Goal: Information Seeking & Learning: Check status

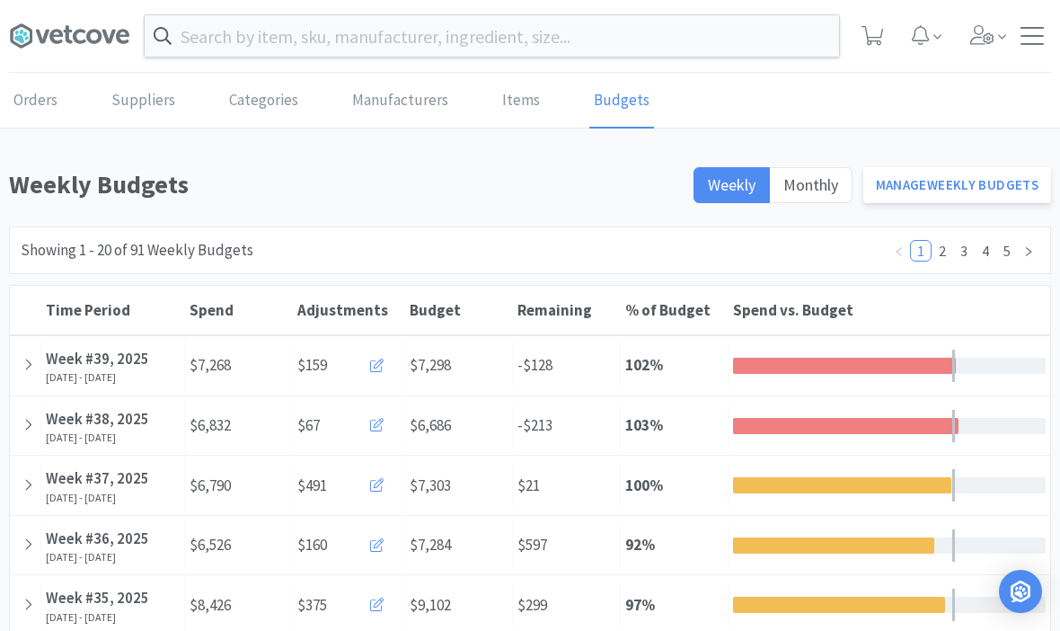
click at [23, 363] on icon at bounding box center [28, 364] width 10 height 15
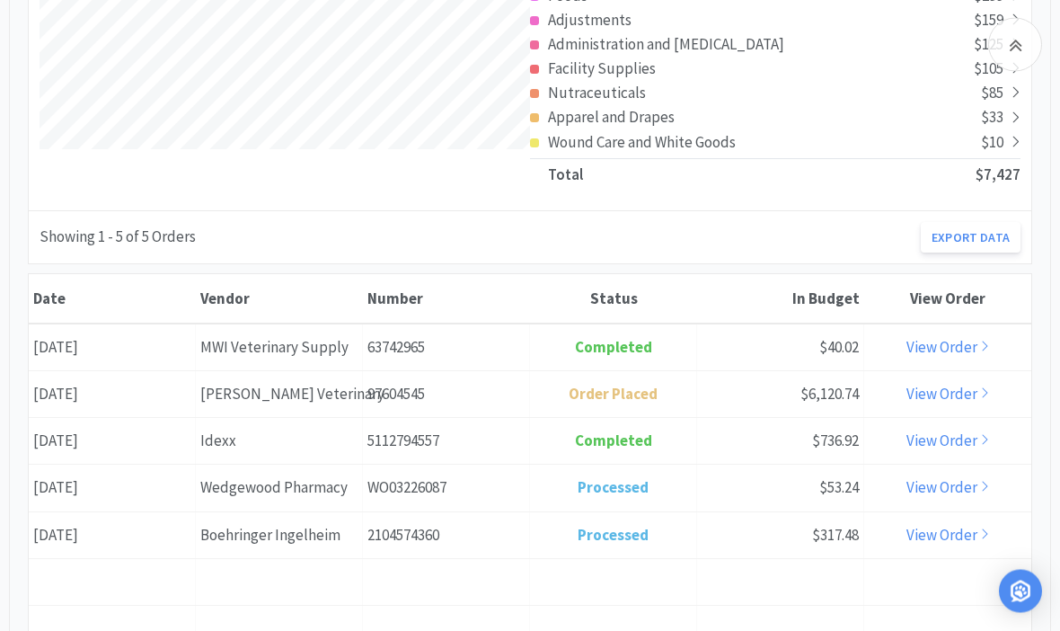
scroll to position [573, 0]
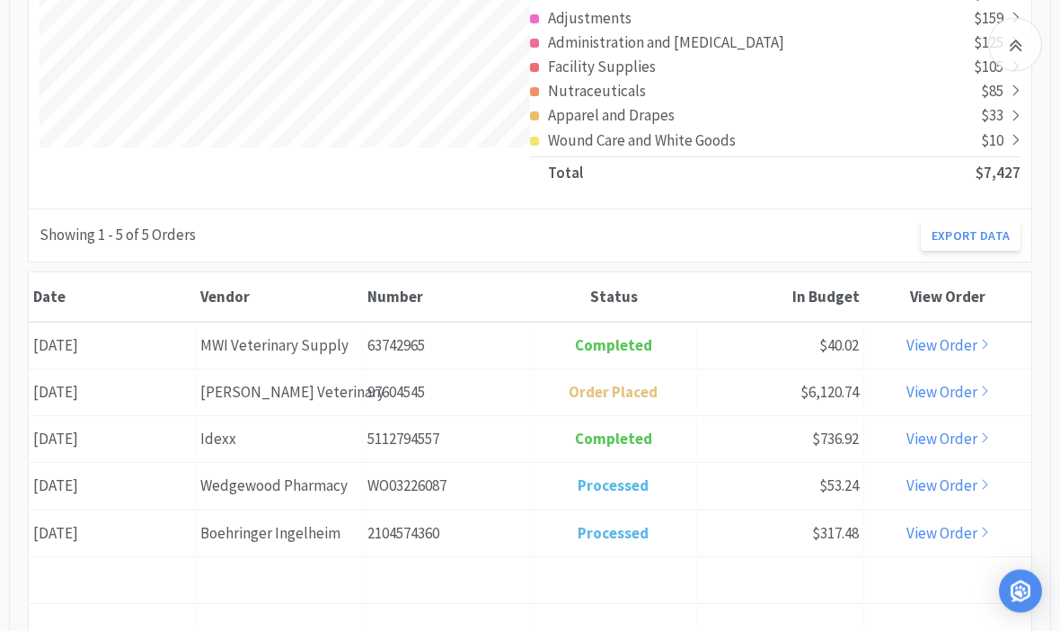
click at [965, 536] on link "View Order" at bounding box center [949, 534] width 84 height 20
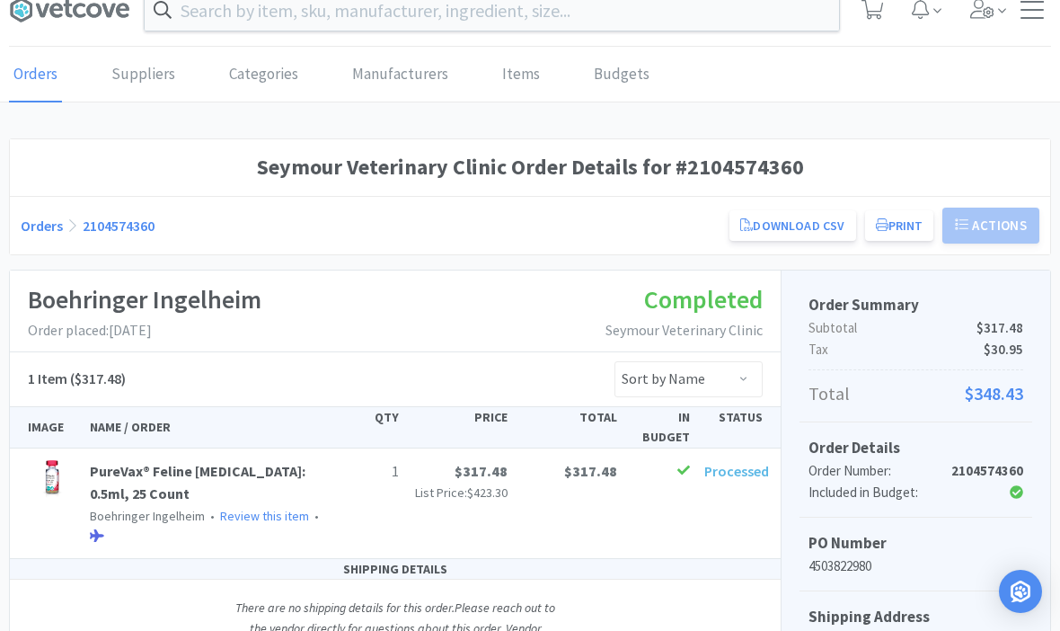
scroll to position [36, 0]
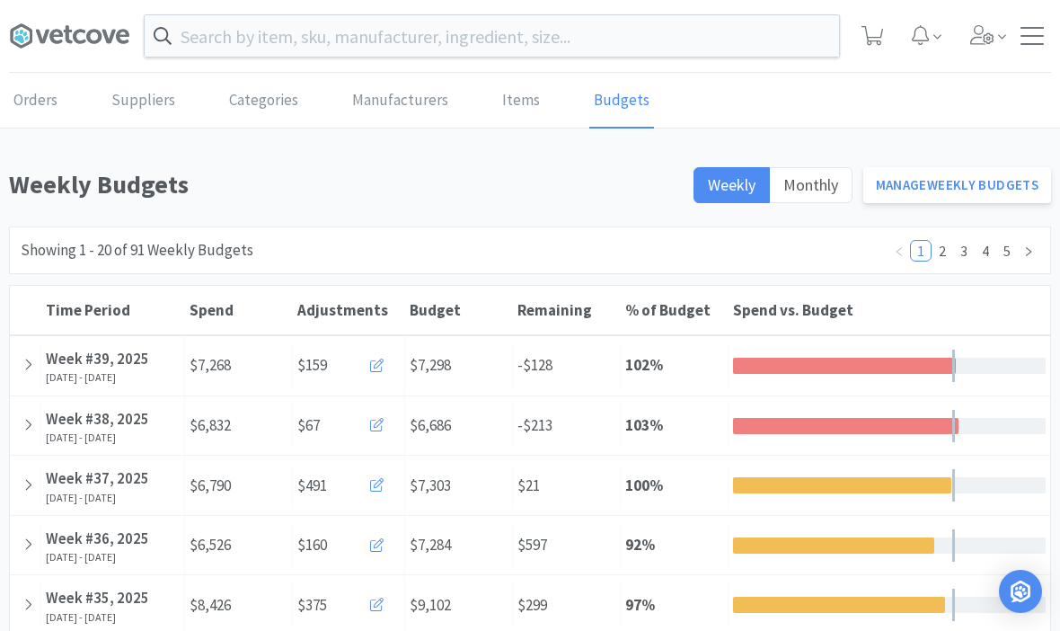
click at [1033, 19] on div "Orders Shopping Discuss Discuss" at bounding box center [530, 36] width 1042 height 73
click at [1035, 45] on div "Orders Shopping Discuss Discuss" at bounding box center [530, 36] width 1042 height 73
click at [34, 98] on link "Orders" at bounding box center [35, 101] width 53 height 55
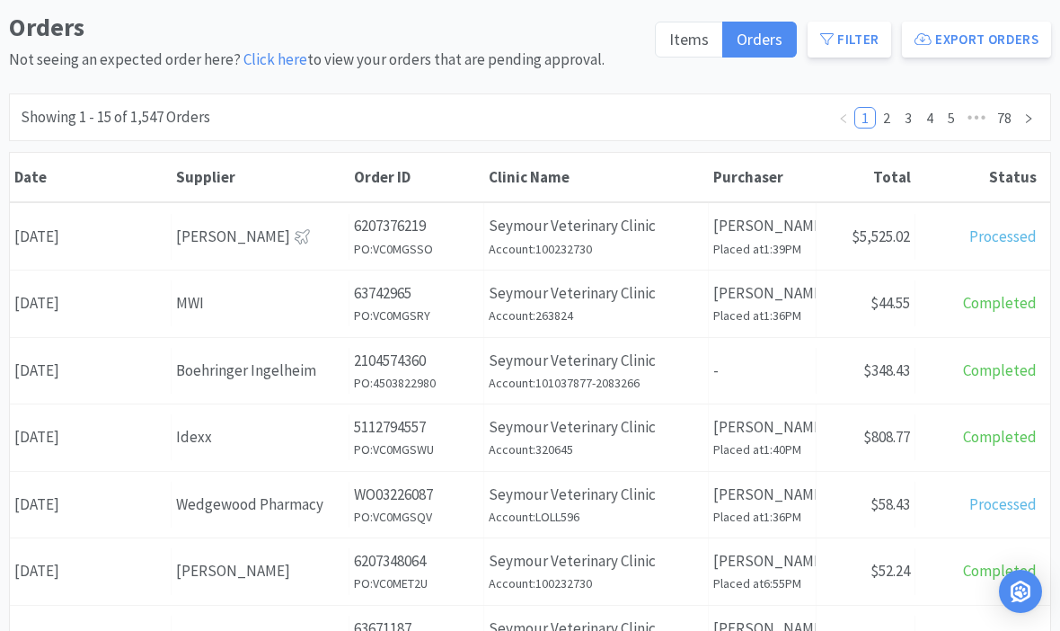
scroll to position [146, 0]
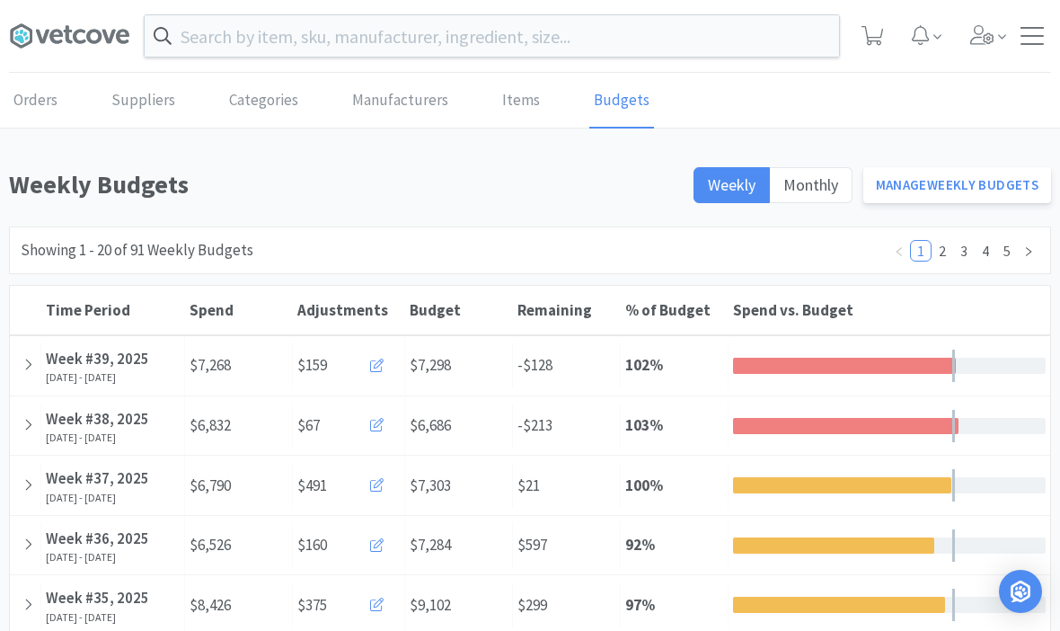
click at [36, 376] on div at bounding box center [25, 365] width 31 height 46
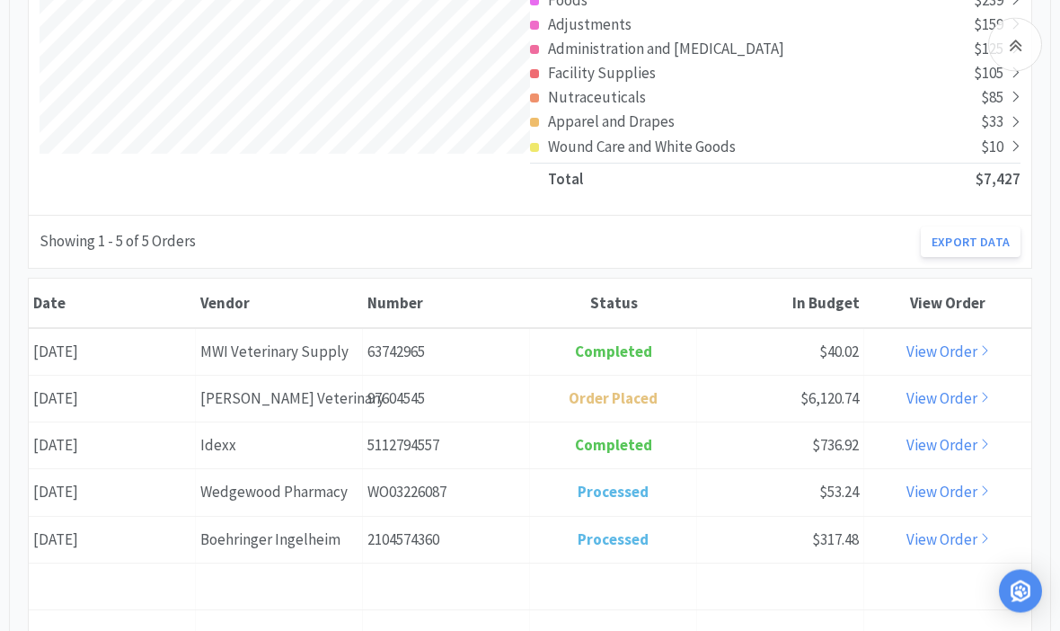
scroll to position [568, 0]
copy div "97604545"
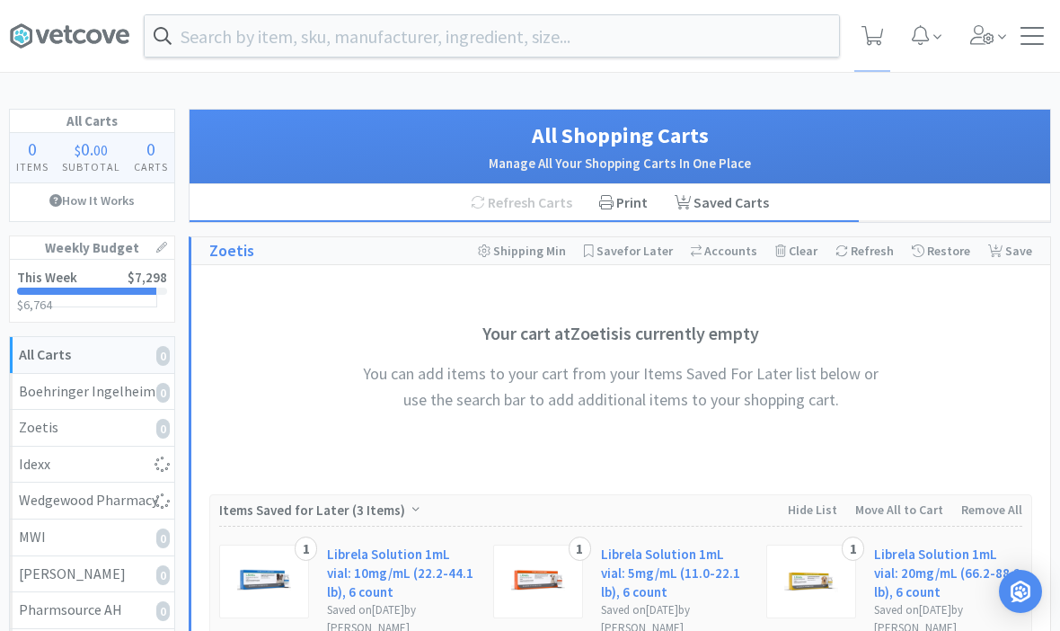
click at [1038, 40] on div at bounding box center [1032, 36] width 23 height 18
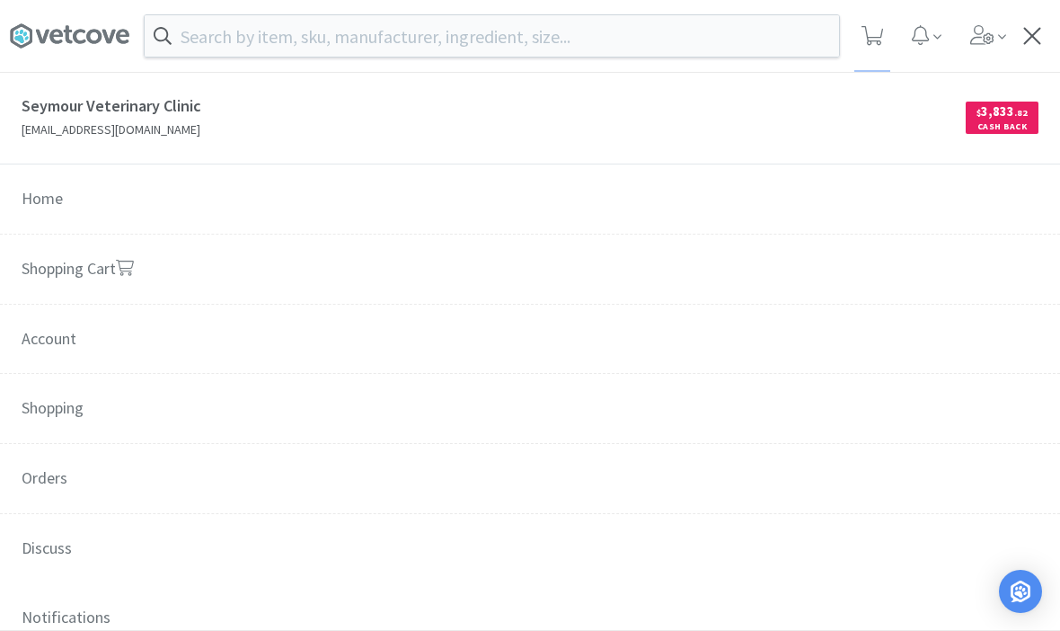
click at [57, 470] on span "Orders" at bounding box center [530, 479] width 1060 height 71
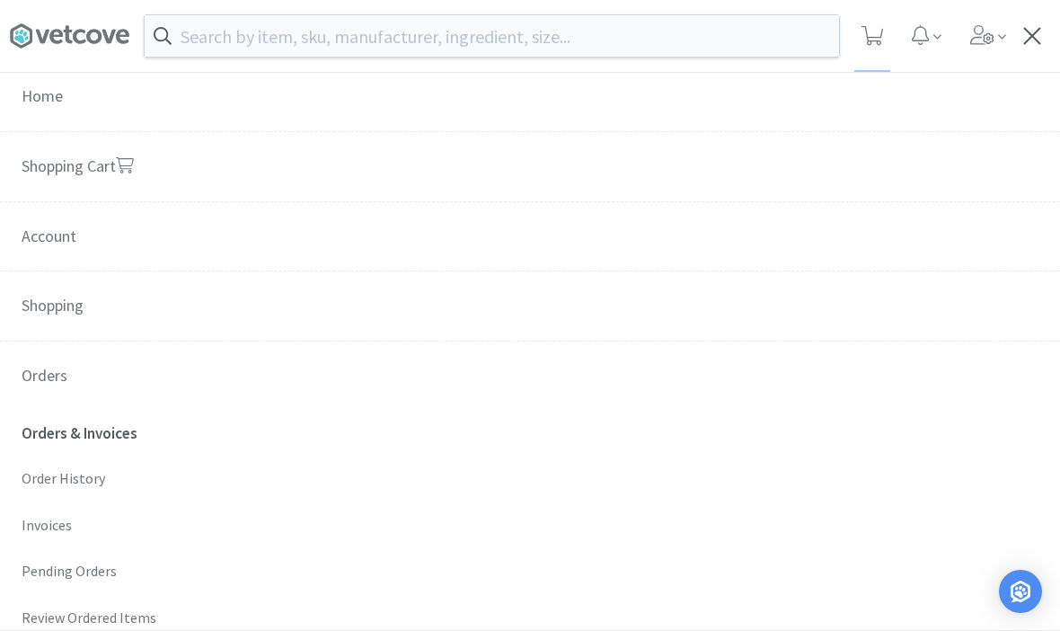
scroll to position [117, 0]
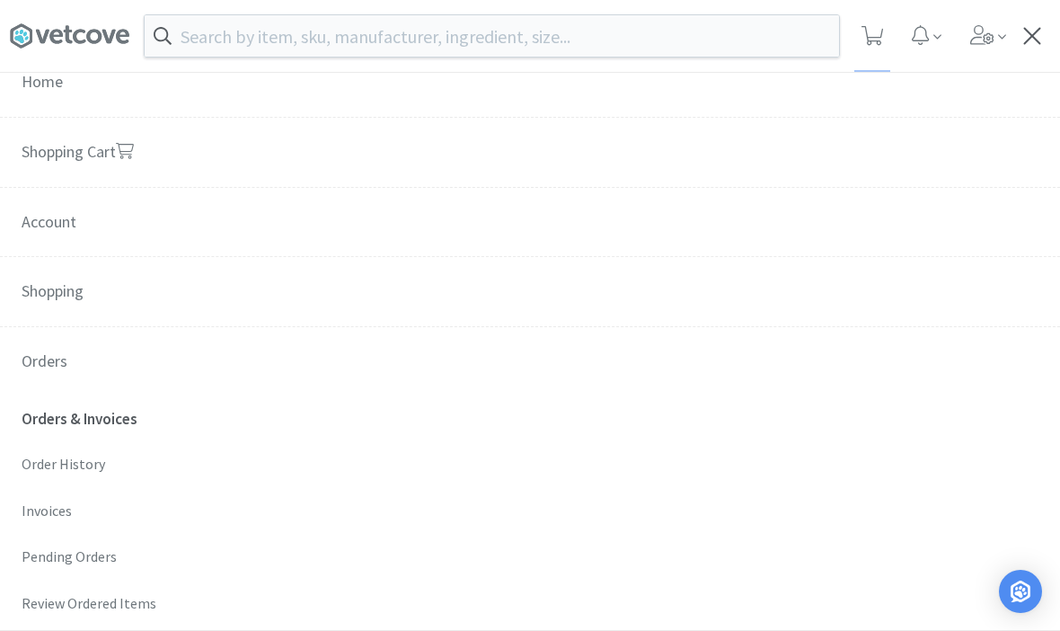
click at [45, 468] on p "Order History" at bounding box center [530, 464] width 1017 height 23
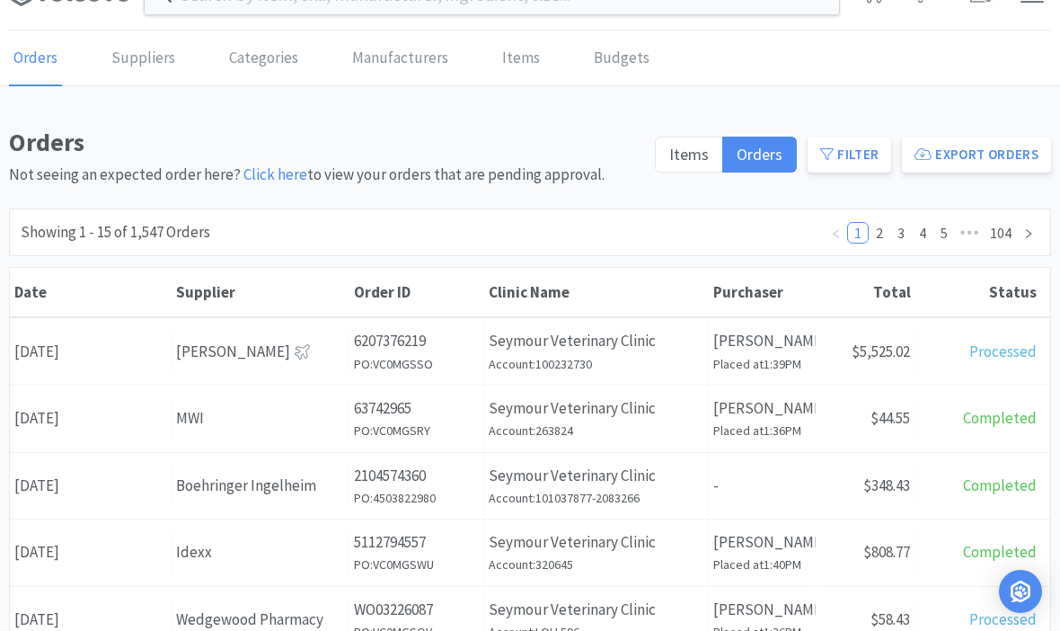
scroll to position [47, 0]
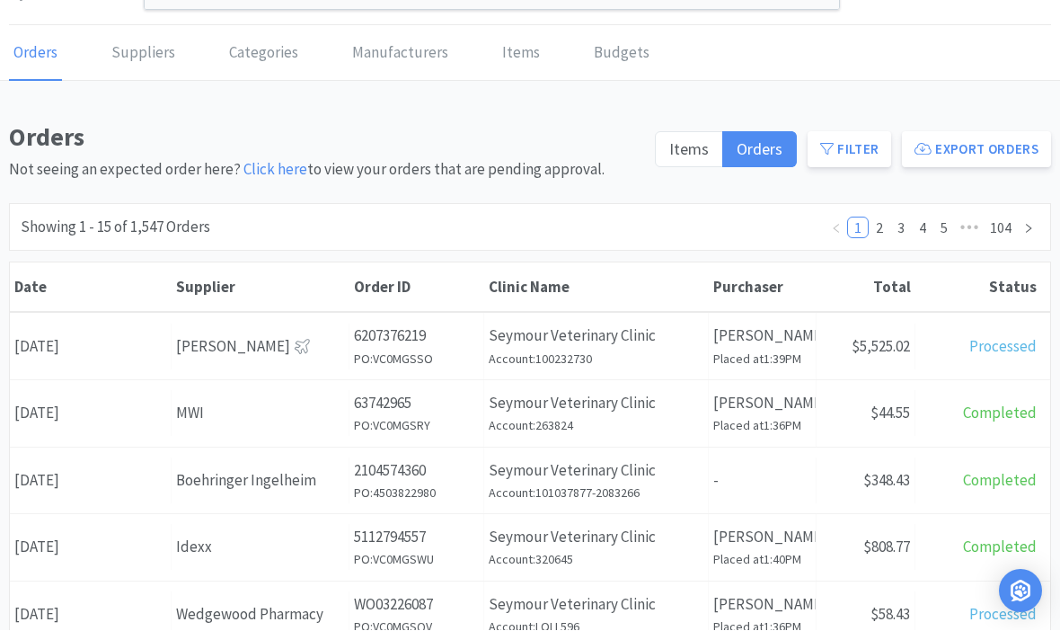
click at [999, 356] on div "Total Processed" at bounding box center [983, 347] width 135 height 46
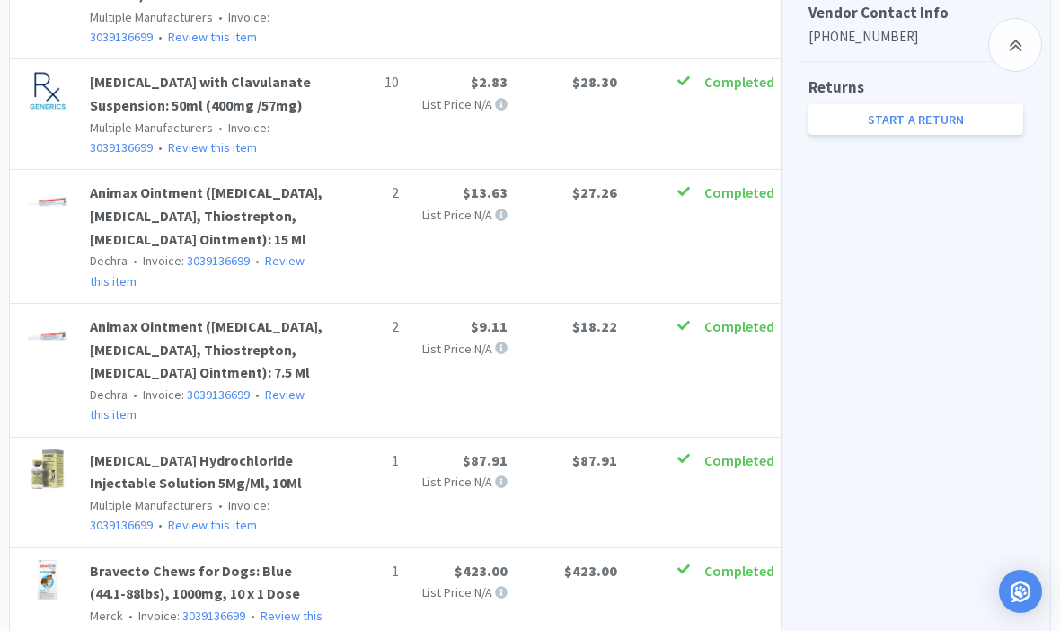
scroll to position [790, 0]
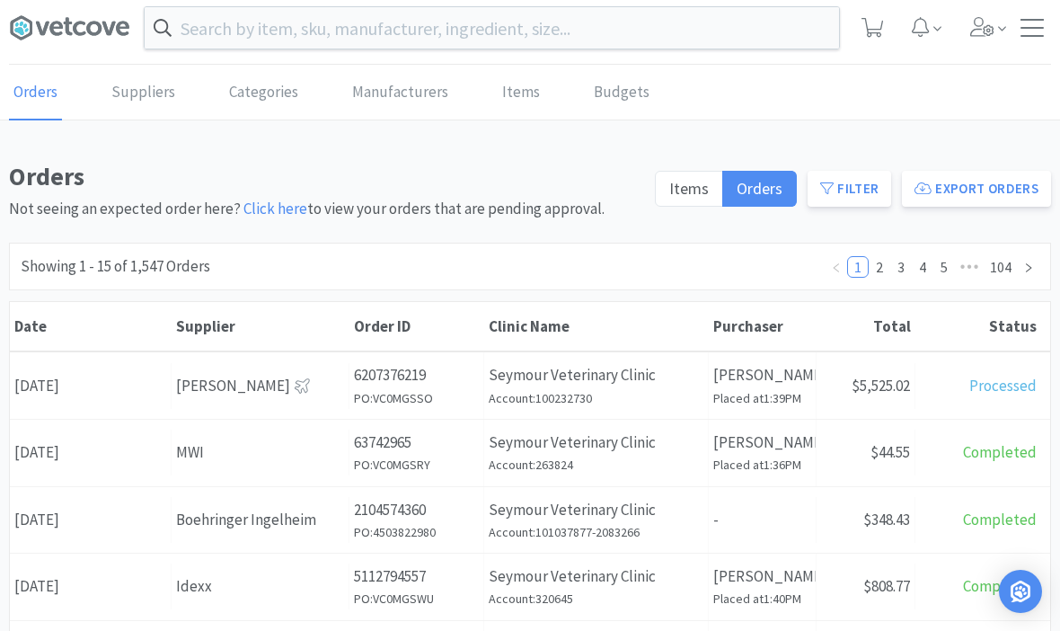
scroll to position [7, 0]
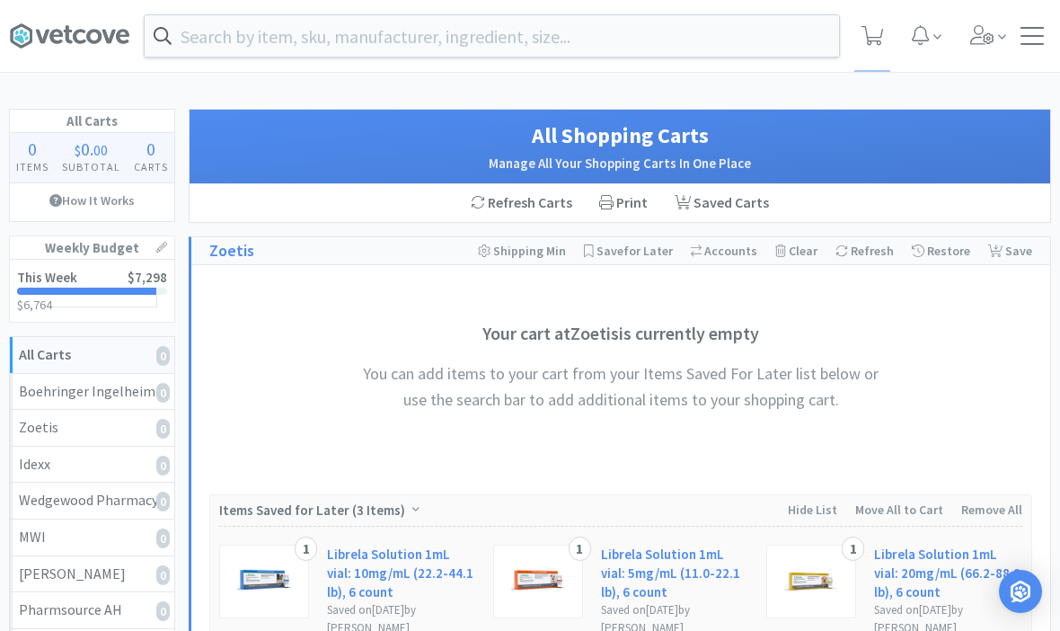
click at [1028, 37] on div at bounding box center [1032, 36] width 23 height 18
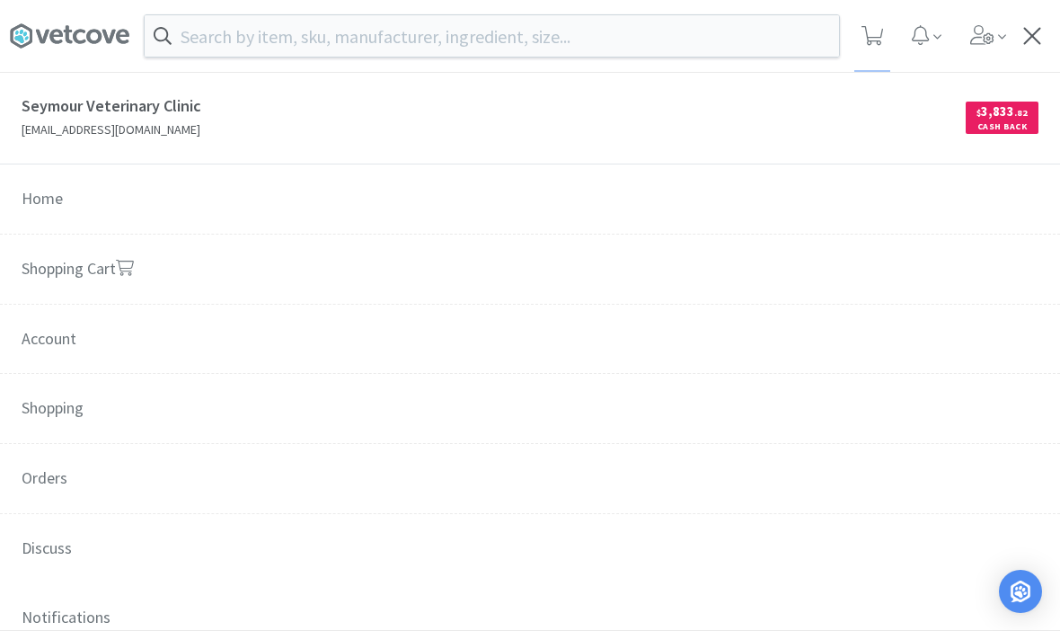
click at [58, 285] on link "Shopping Cart" at bounding box center [530, 270] width 1060 height 71
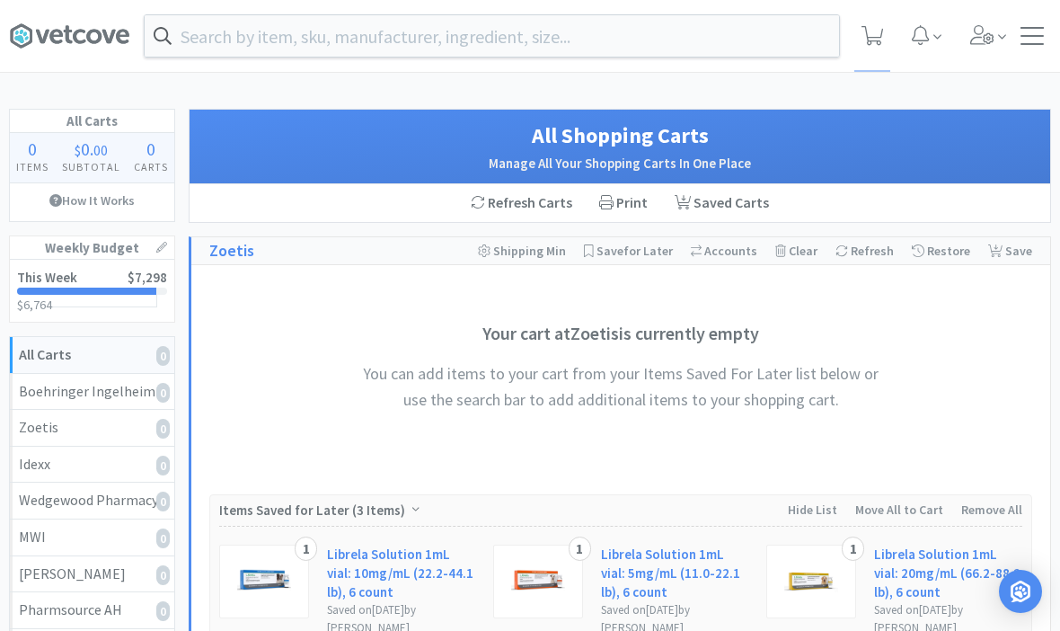
click at [71, 314] on link "This Week $7,298 $6,764 $ 6,764" at bounding box center [92, 291] width 164 height 62
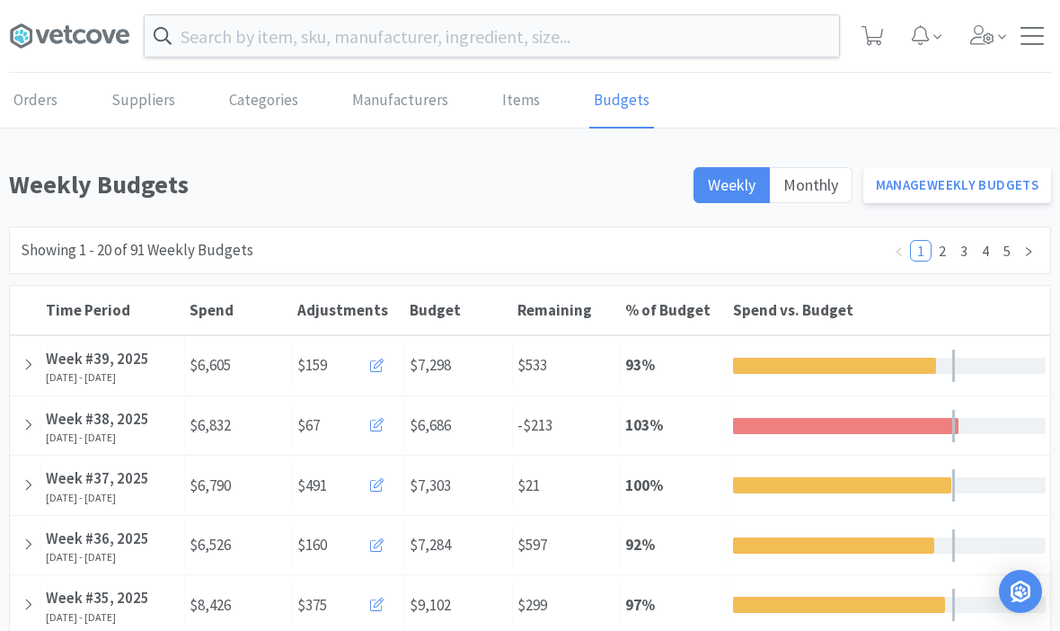
click at [10, 360] on div at bounding box center [25, 365] width 31 height 46
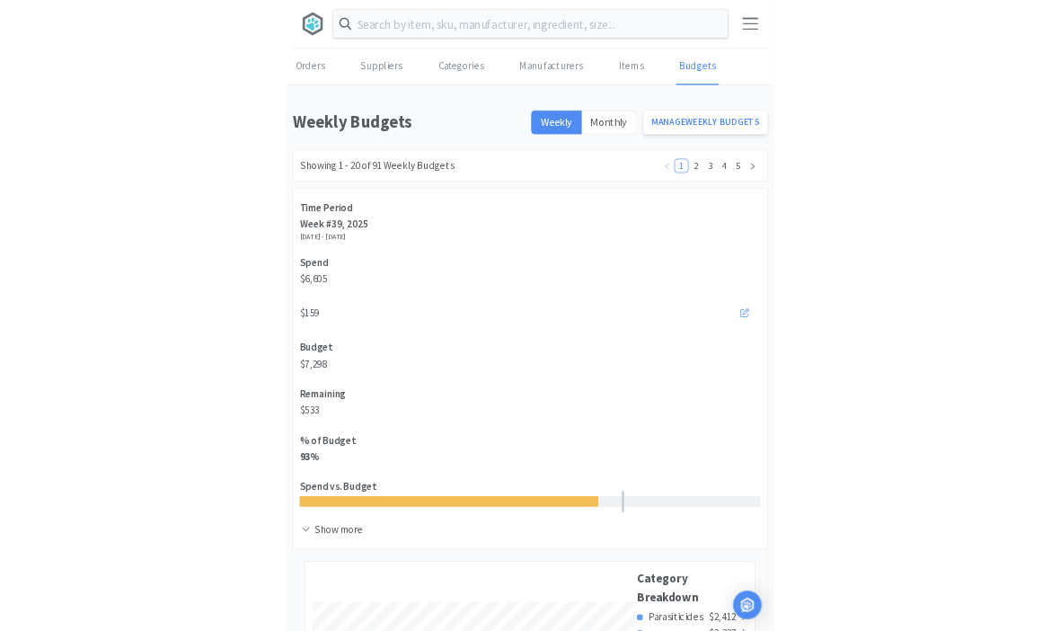
scroll to position [3157, 1041]
